Goal: Information Seeking & Learning: Learn about a topic

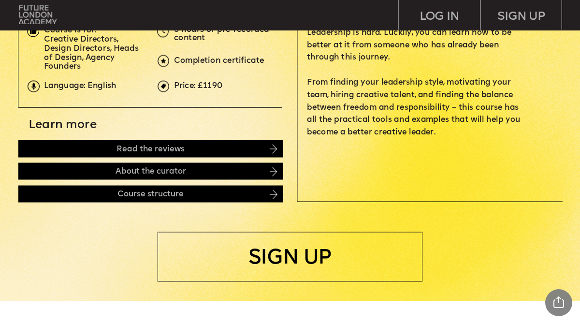
scroll to position [335, 0]
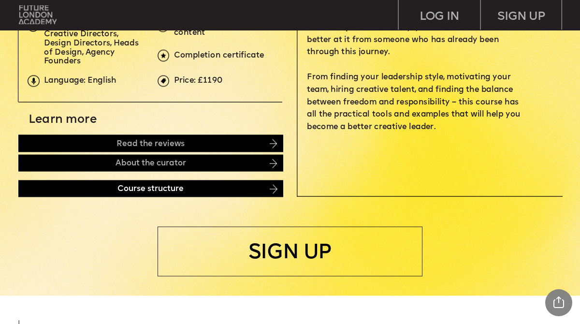
click at [83, 192] on div "Course structure" at bounding box center [150, 188] width 265 height 17
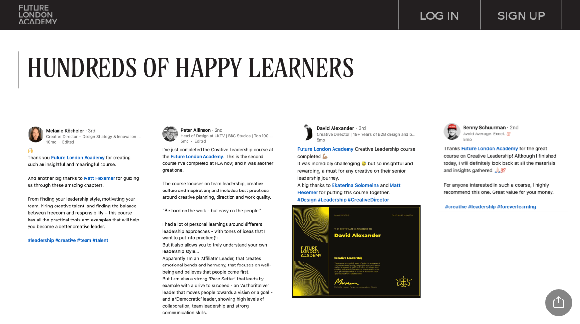
scroll to position [543, 0]
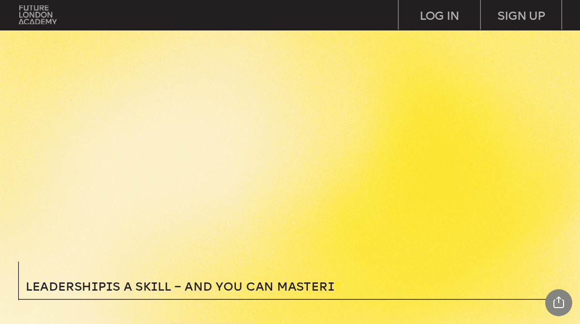
scroll to position [88, 0]
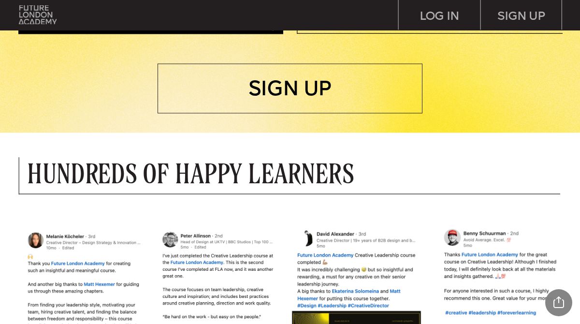
scroll to position [510, 0]
